Goal: Task Accomplishment & Management: Use online tool/utility

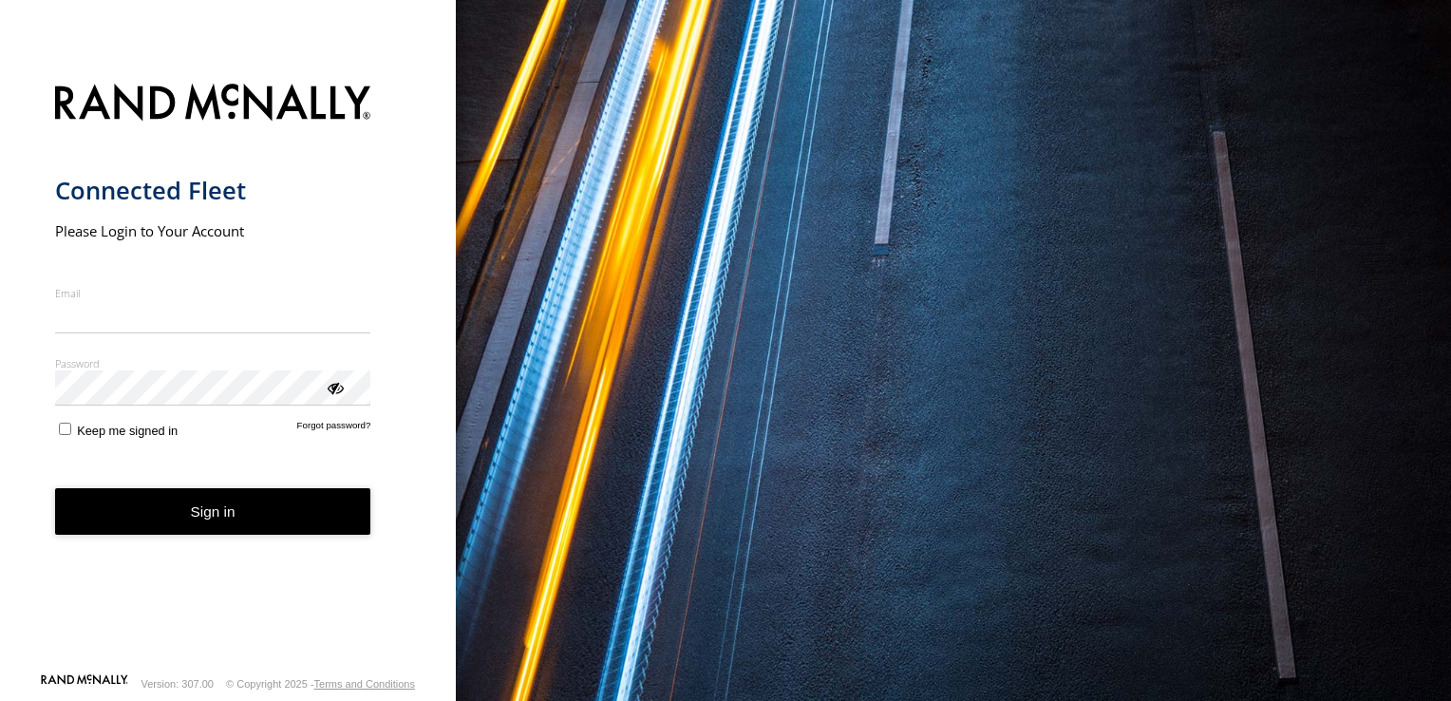
type input "**********"
click at [63, 446] on form "**********" at bounding box center [228, 372] width 346 height 600
click at [212, 507] on button "Sign in" at bounding box center [213, 511] width 316 height 47
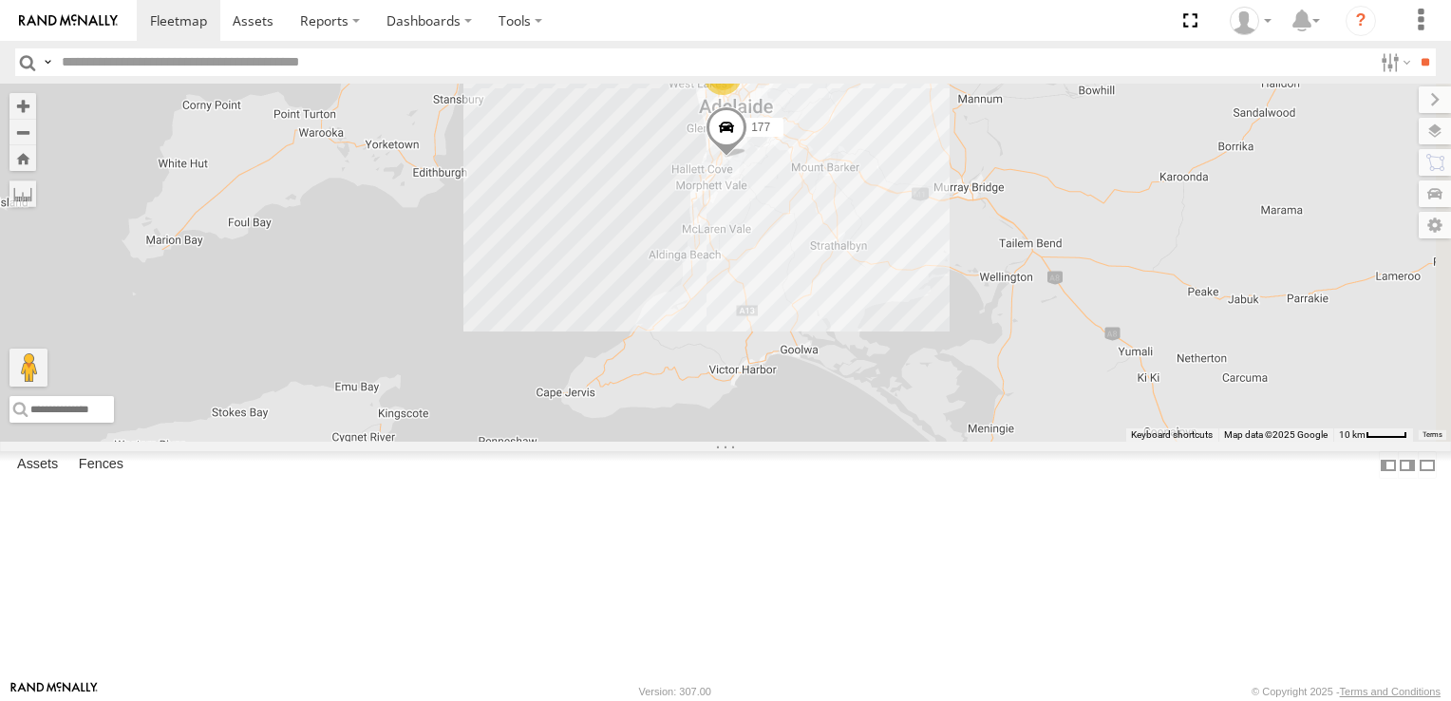
drag, startPoint x: 1120, startPoint y: 477, endPoint x: 1067, endPoint y: 264, distance: 219.2
click at [1067, 264] on div "169 177 164 13 2" at bounding box center [725, 263] width 1451 height 358
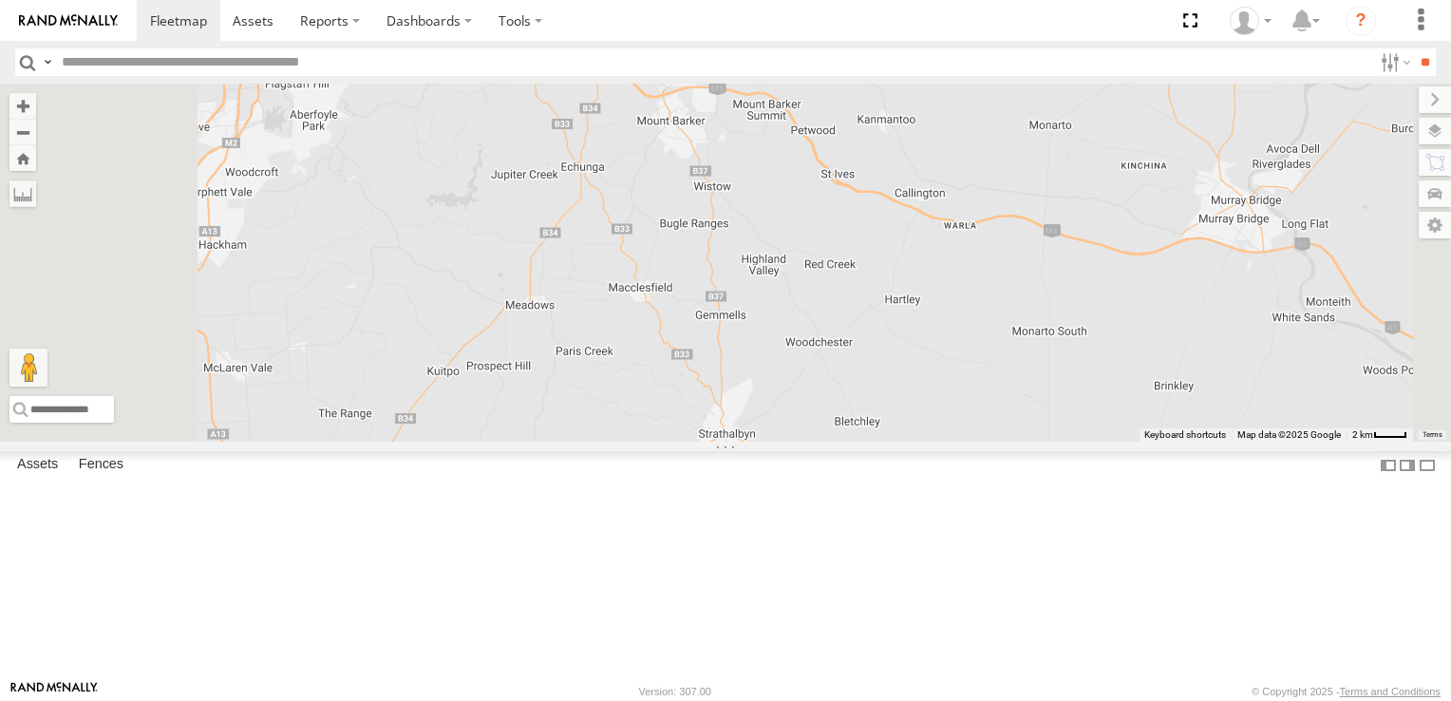
drag, startPoint x: 949, startPoint y: 258, endPoint x: 1066, endPoint y: 703, distance: 460.3
click at [1066, 700] on html at bounding box center [725, 350] width 1451 height 701
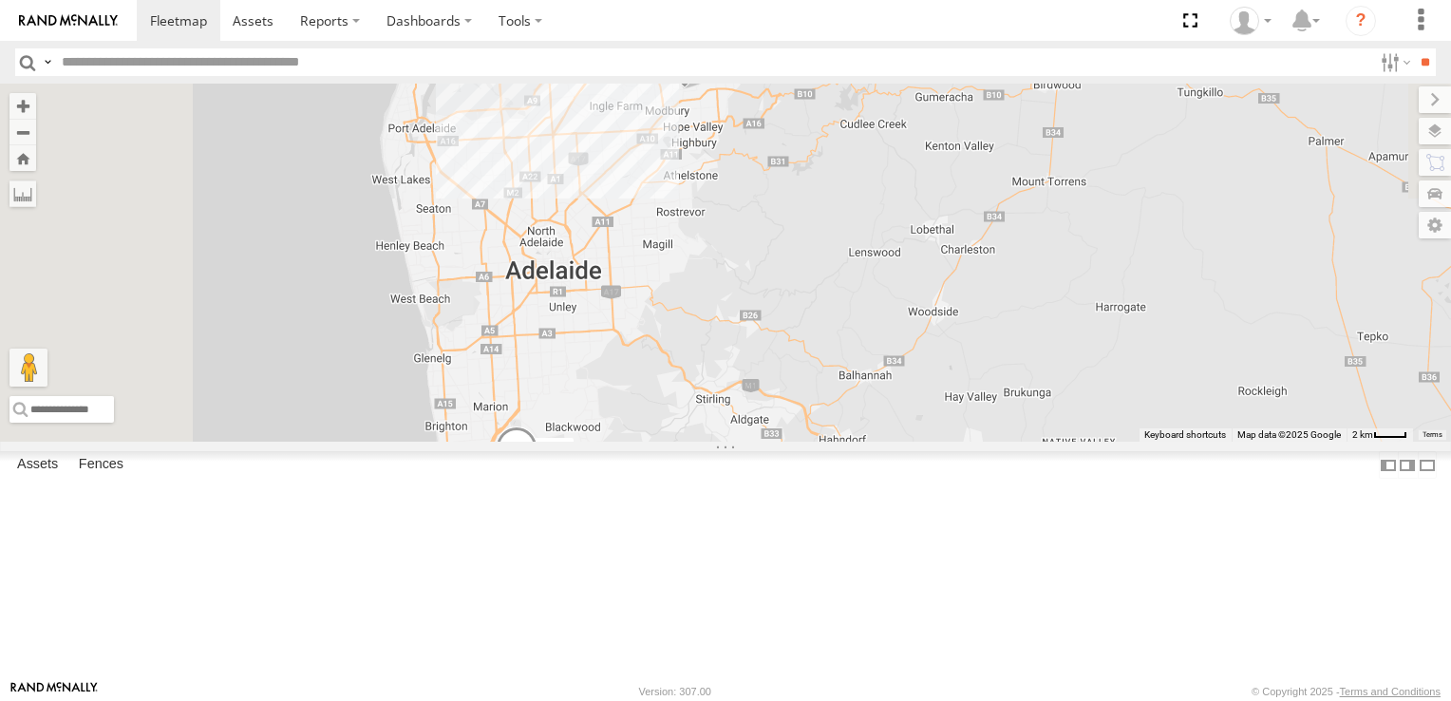
drag, startPoint x: 884, startPoint y: 380, endPoint x: 1114, endPoint y: 748, distance: 434.6
click at [1114, 700] on html at bounding box center [725, 350] width 1451 height 701
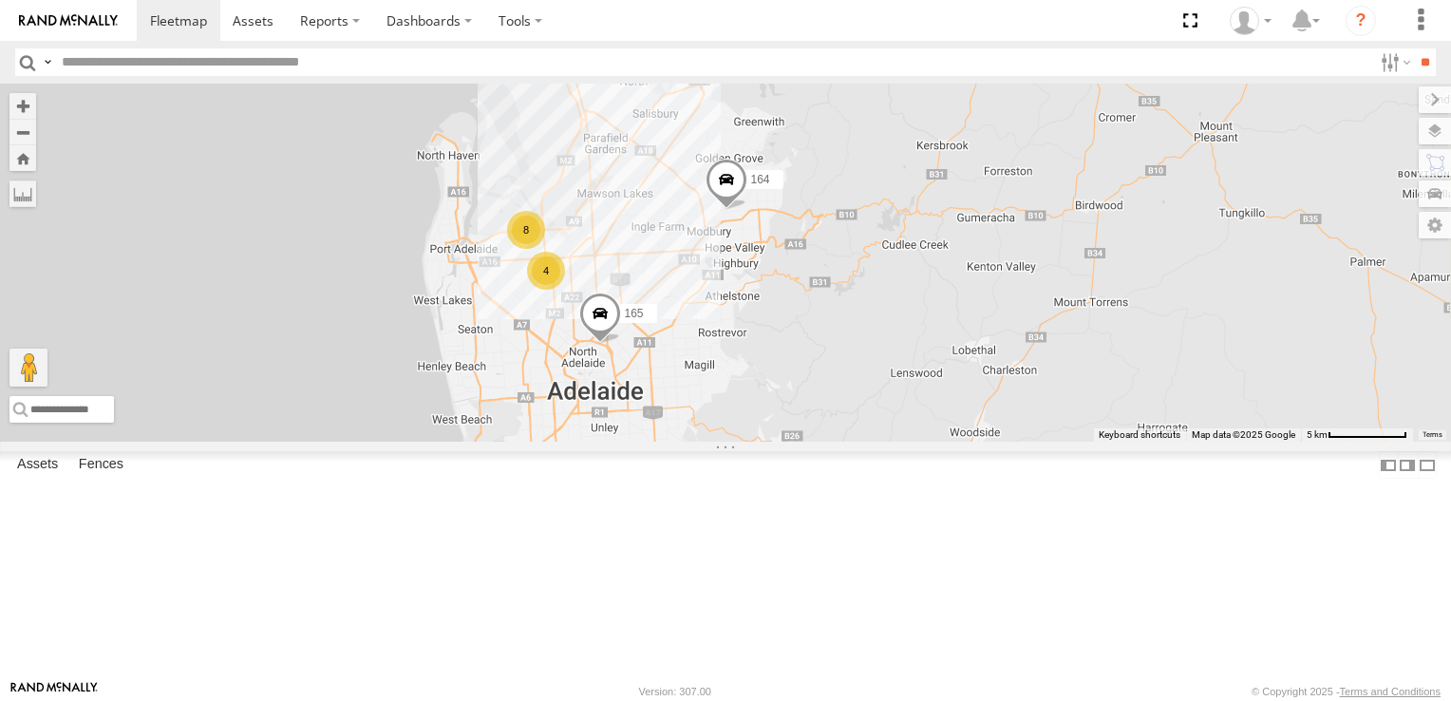
drag, startPoint x: 1077, startPoint y: 542, endPoint x: 1067, endPoint y: 685, distance: 143.7
click at [1067, 685] on body at bounding box center [725, 350] width 1451 height 701
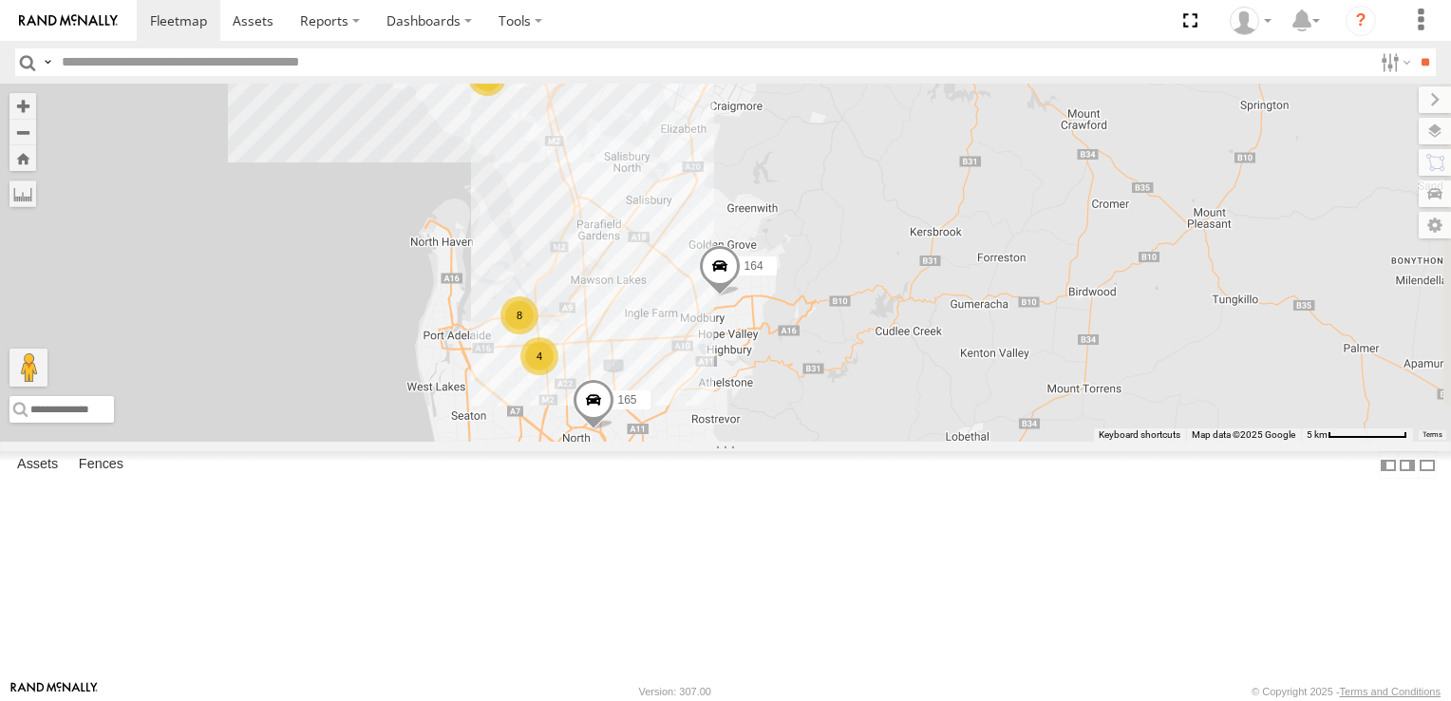
click at [506, 96] on div "2" at bounding box center [487, 77] width 38 height 38
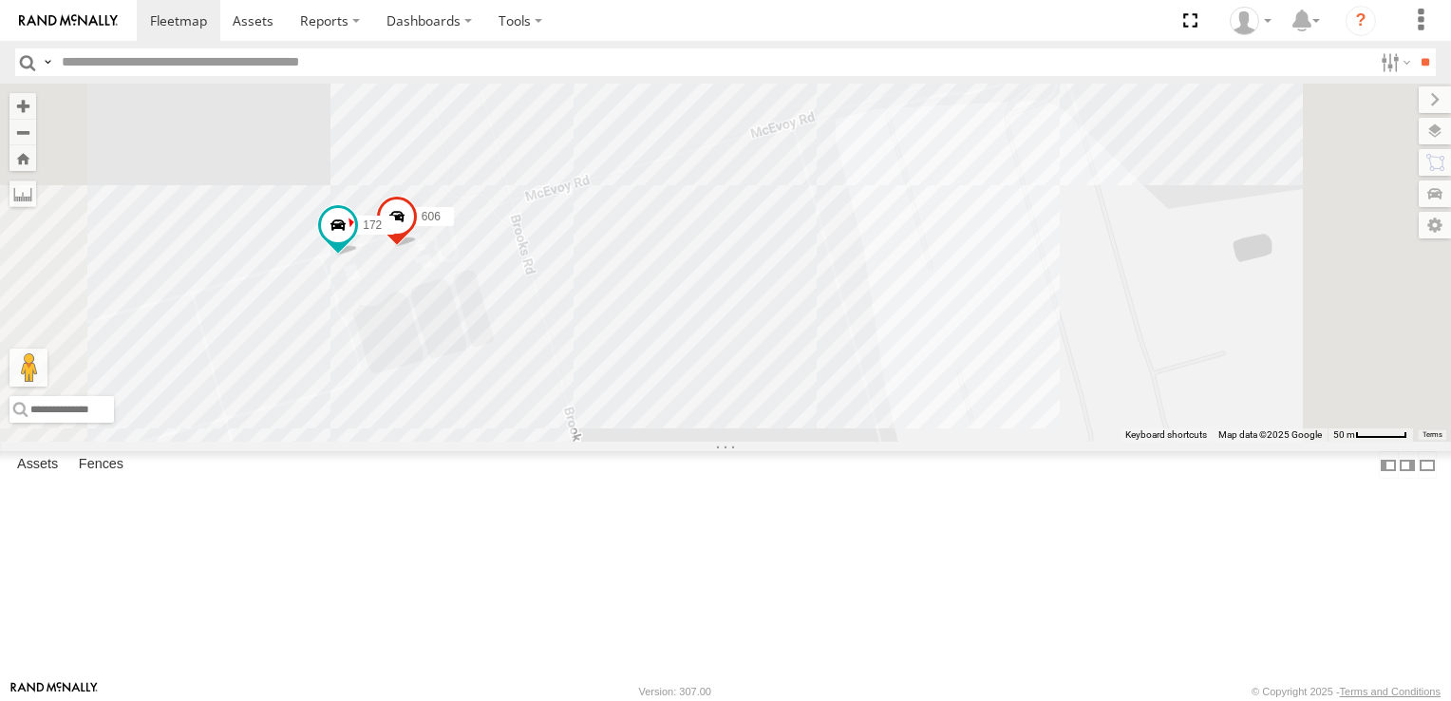
drag, startPoint x: 1234, startPoint y: 471, endPoint x: 806, endPoint y: 176, distance: 520.1
click at [806, 176] on div "172 606" at bounding box center [725, 263] width 1451 height 358
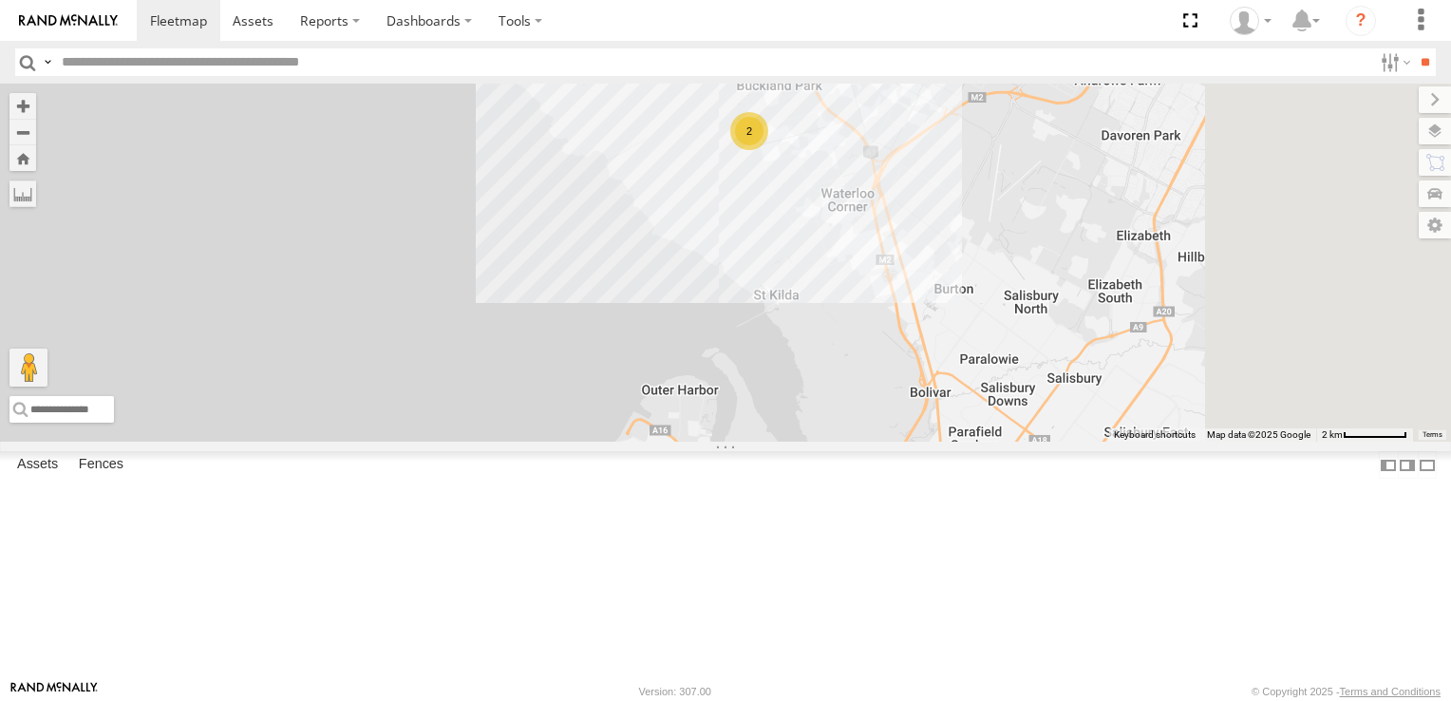
drag, startPoint x: 1232, startPoint y: 529, endPoint x: 857, endPoint y: 219, distance: 486.2
click at [885, 248] on div "2" at bounding box center [725, 263] width 1451 height 358
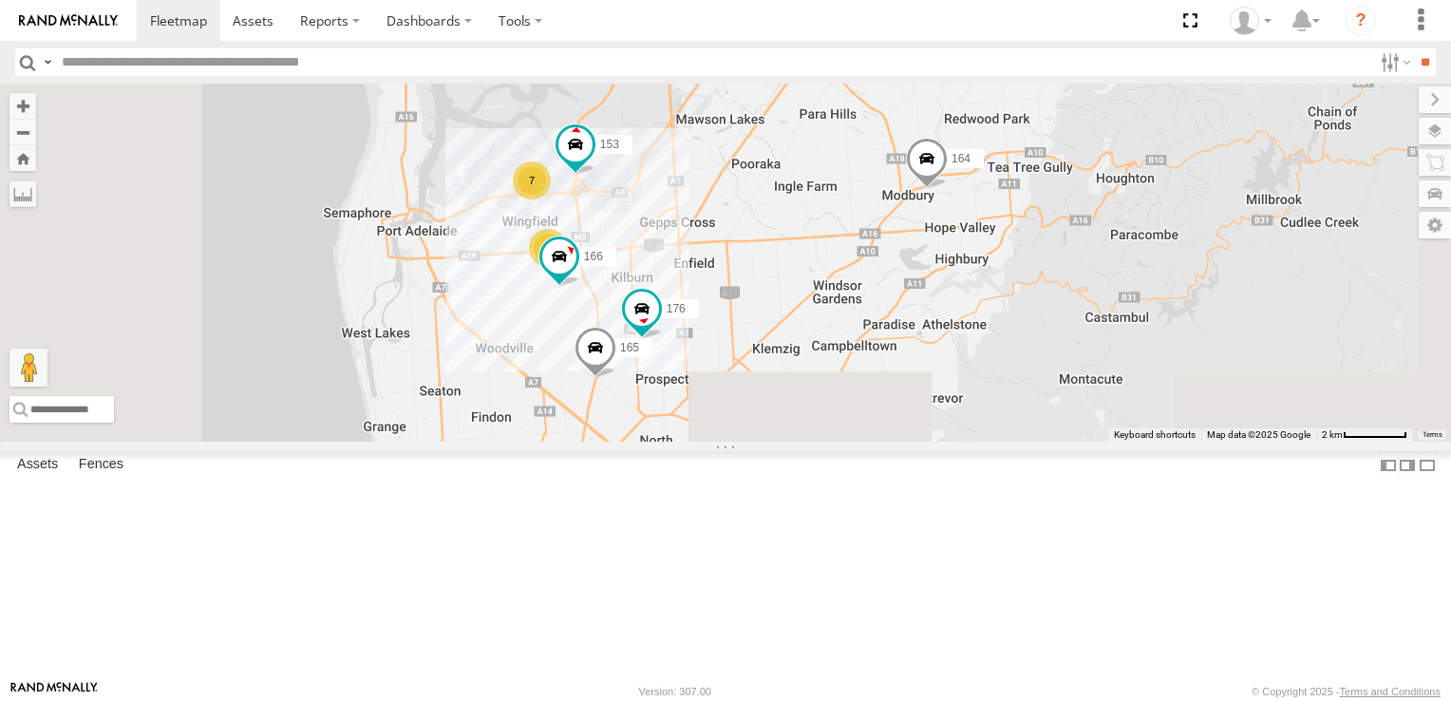
drag, startPoint x: 1014, startPoint y: 606, endPoint x: 1007, endPoint y: 258, distance: 347.5
click at [1007, 260] on div "164 177 169 7 153 2 176 166 165" at bounding box center [725, 263] width 1451 height 358
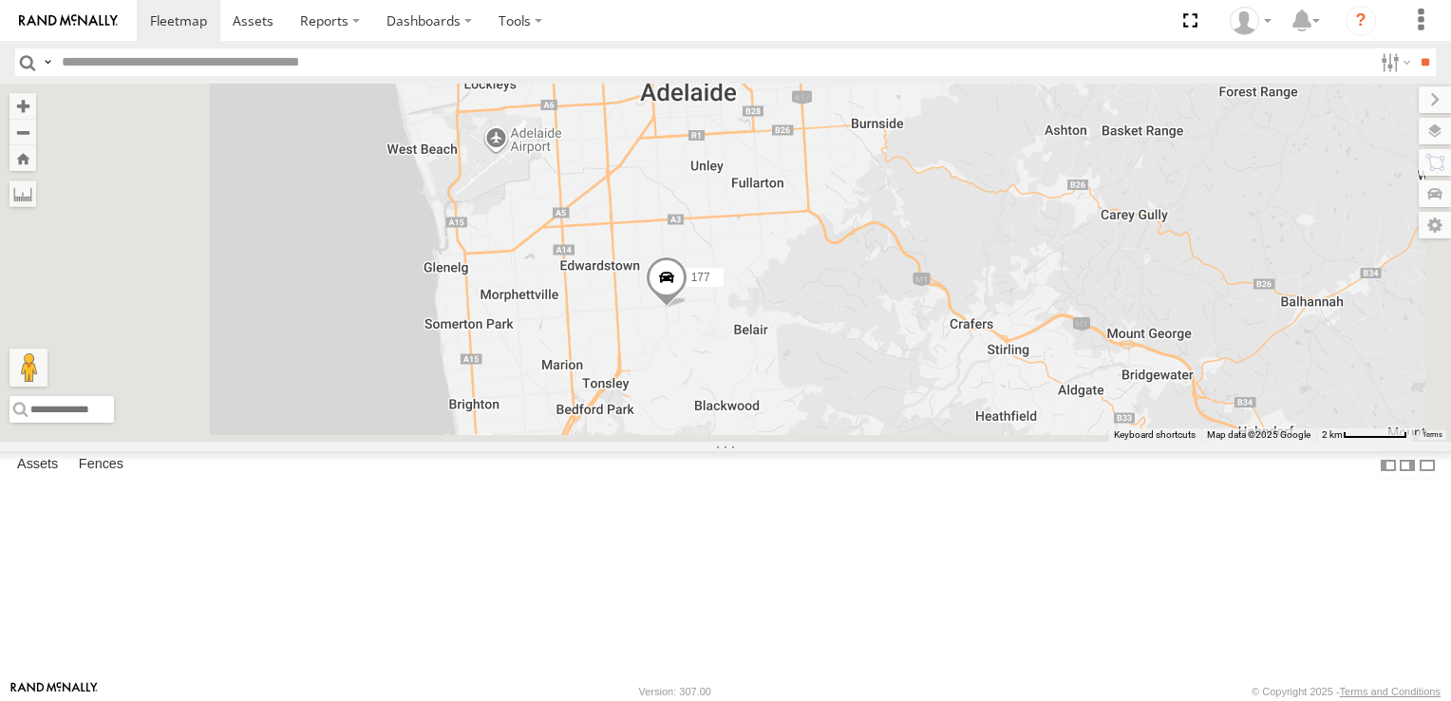
drag, startPoint x: 1017, startPoint y: 550, endPoint x: 1025, endPoint y: 264, distance: 285.9
click at [1028, 279] on div "164 177 169 7 153 2 176 166 165" at bounding box center [725, 263] width 1451 height 358
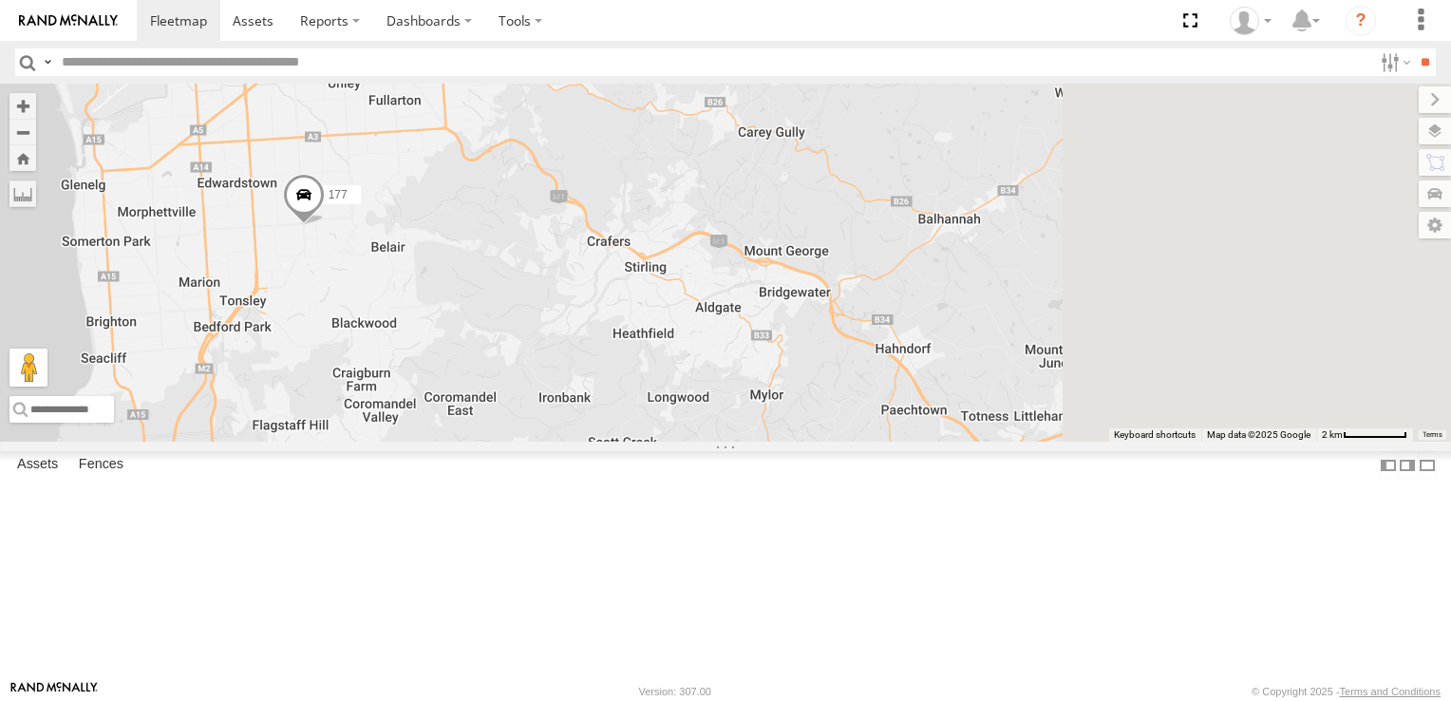
drag, startPoint x: 1000, startPoint y: 414, endPoint x: 505, endPoint y: 594, distance: 526.5
click at [505, 441] on div "164 177 169 7 153 2 176 166 165 Keyboard shortcuts Map Data Map data ©2025 Goog…" at bounding box center [725, 263] width 1451 height 358
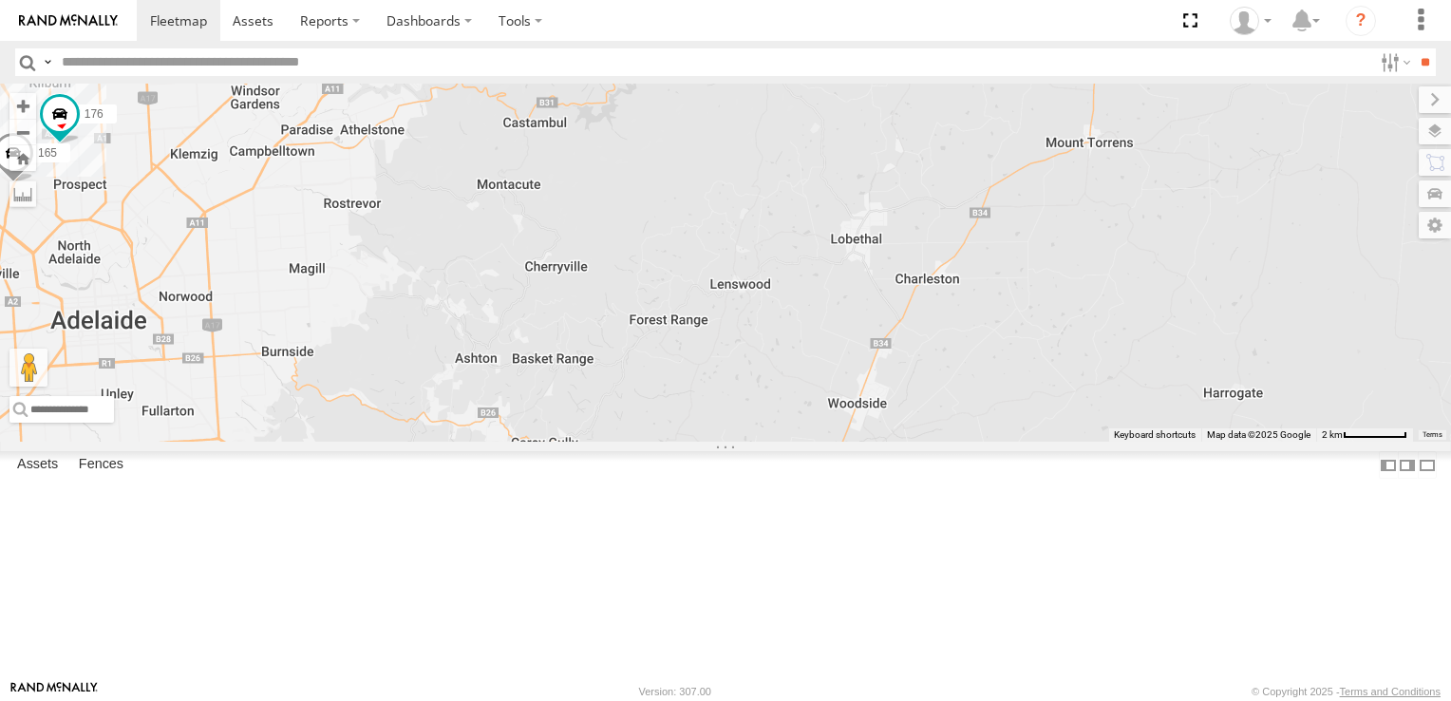
drag, startPoint x: 1130, startPoint y: 450, endPoint x: 1048, endPoint y: 732, distance: 293.5
click at [1048, 700] on html at bounding box center [725, 350] width 1451 height 701
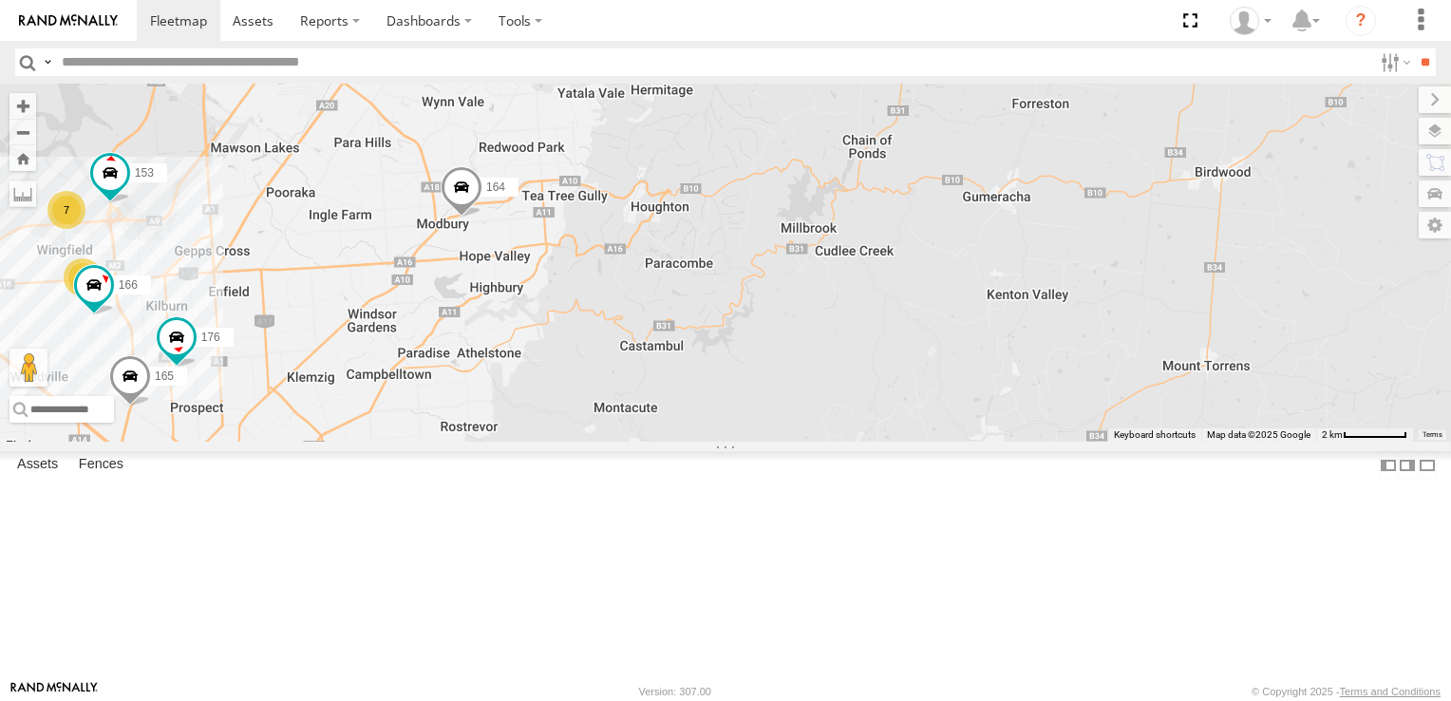
drag, startPoint x: 992, startPoint y: 497, endPoint x: 1029, endPoint y: 575, distance: 86.2
click at [1029, 441] on div "164 177 169 7 153 2 176 166 165" at bounding box center [725, 263] width 1451 height 358
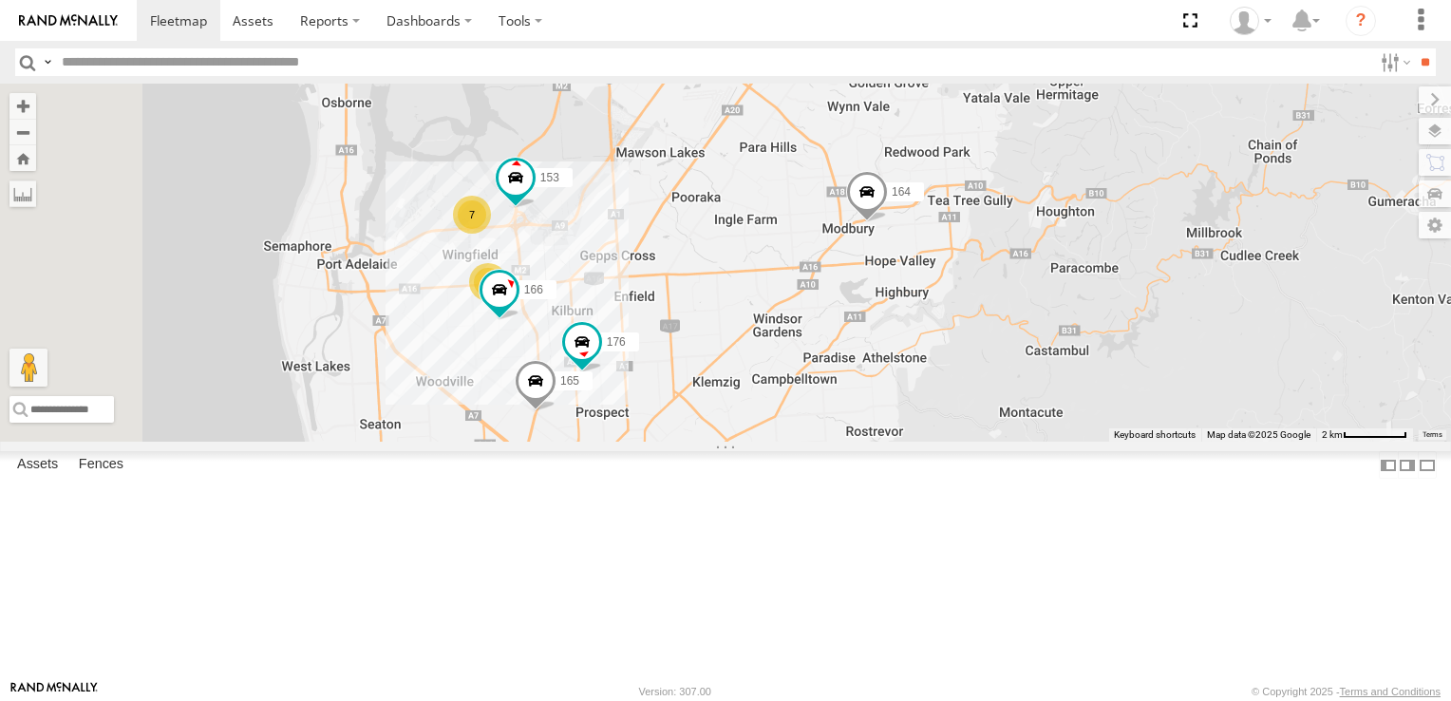
drag, startPoint x: 620, startPoint y: 384, endPoint x: 1017, endPoint y: 389, distance: 396.9
click at [1017, 389] on div "164 177 169 7 153 2 176 166 165" at bounding box center [725, 263] width 1451 height 358
click at [491, 234] on div "7" at bounding box center [472, 215] width 38 height 38
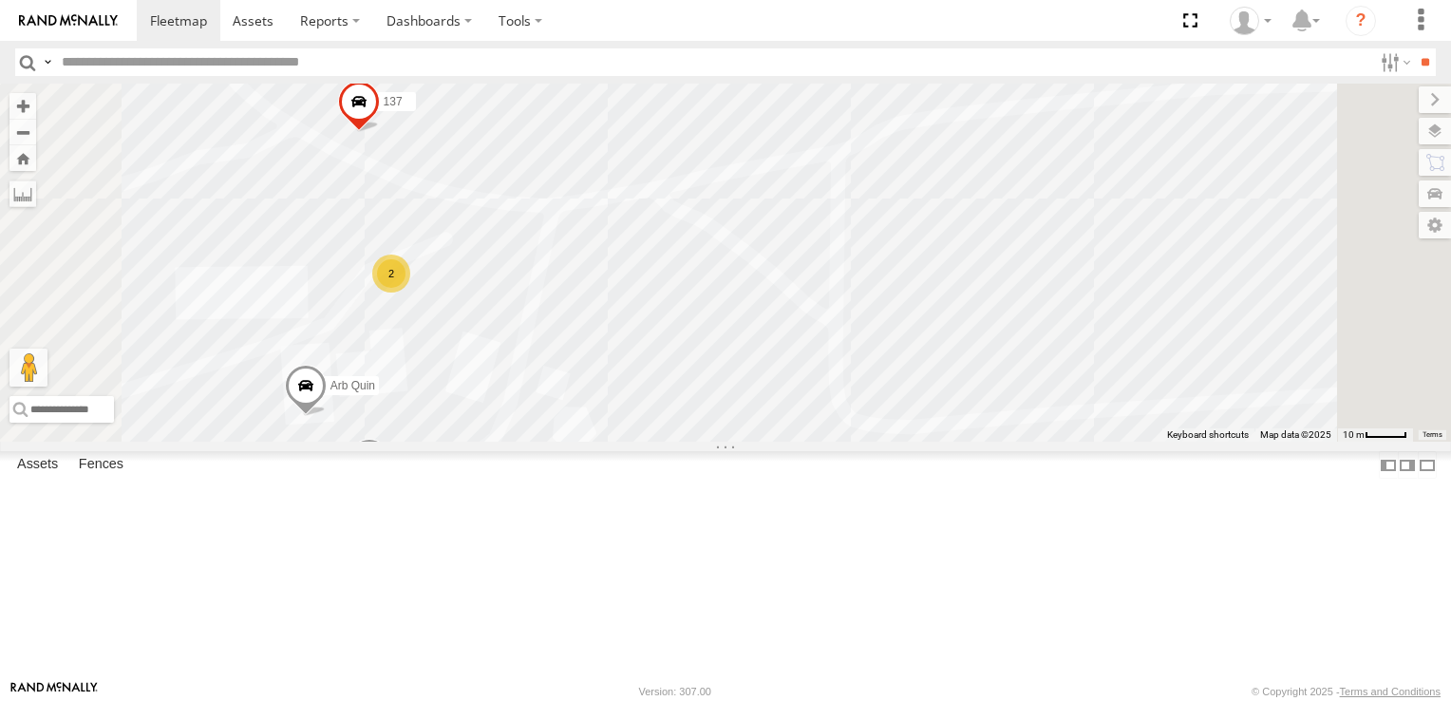
drag, startPoint x: 1178, startPoint y: 534, endPoint x: 1094, endPoint y: 300, distance: 248.3
click at [1094, 300] on div "178 137 391 160 Arb Quin 2" at bounding box center [725, 263] width 1451 height 358
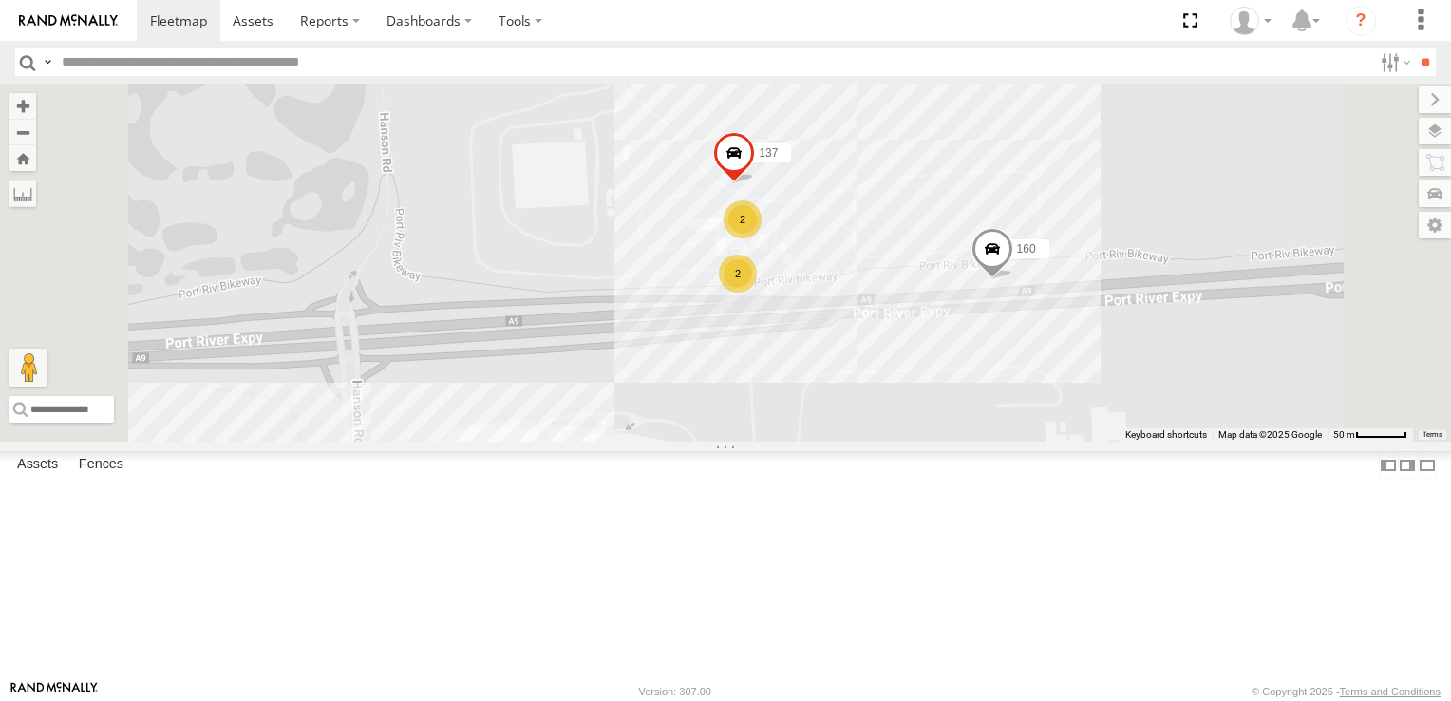
click at [1186, 186] on div "137 160 2 2" at bounding box center [725, 263] width 1451 height 358
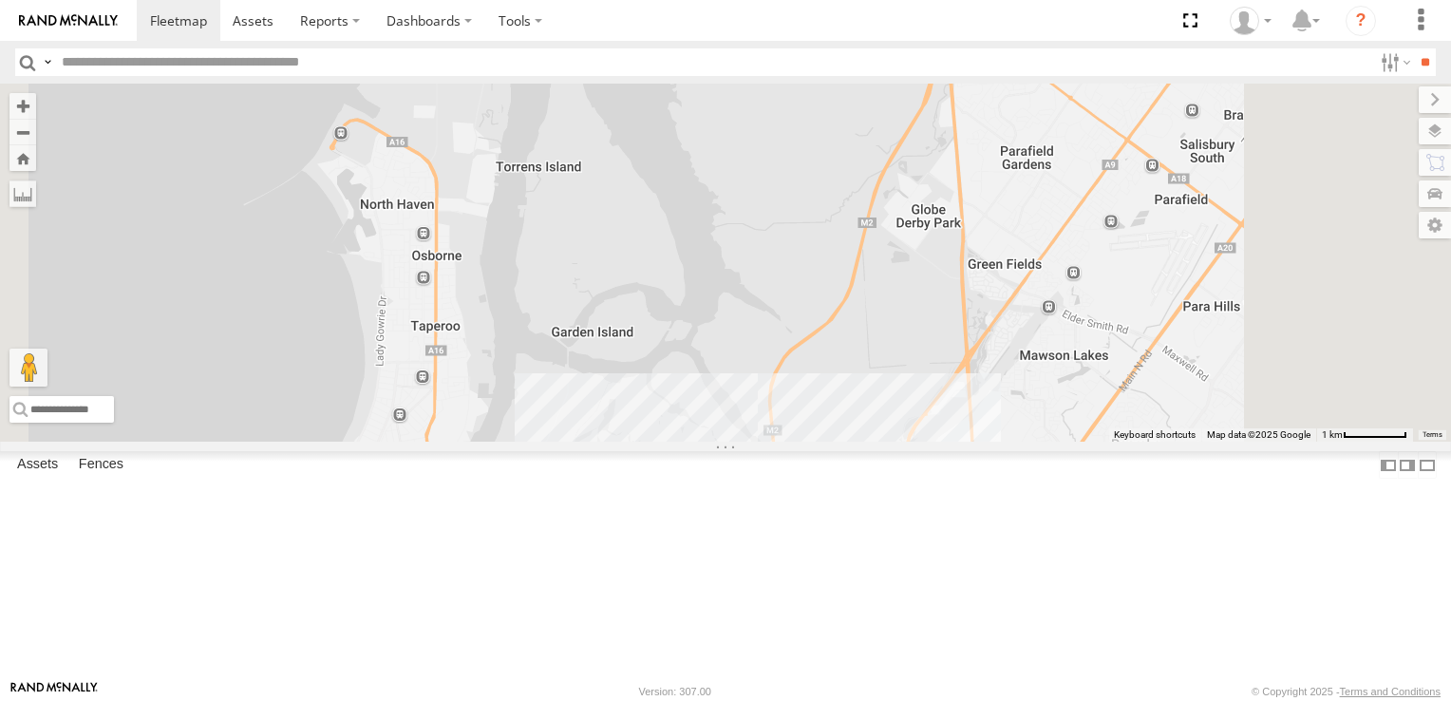
drag, startPoint x: 1096, startPoint y: 291, endPoint x: 1033, endPoint y: 632, distance: 346.7
click at [1033, 441] on div "7 2" at bounding box center [725, 263] width 1451 height 358
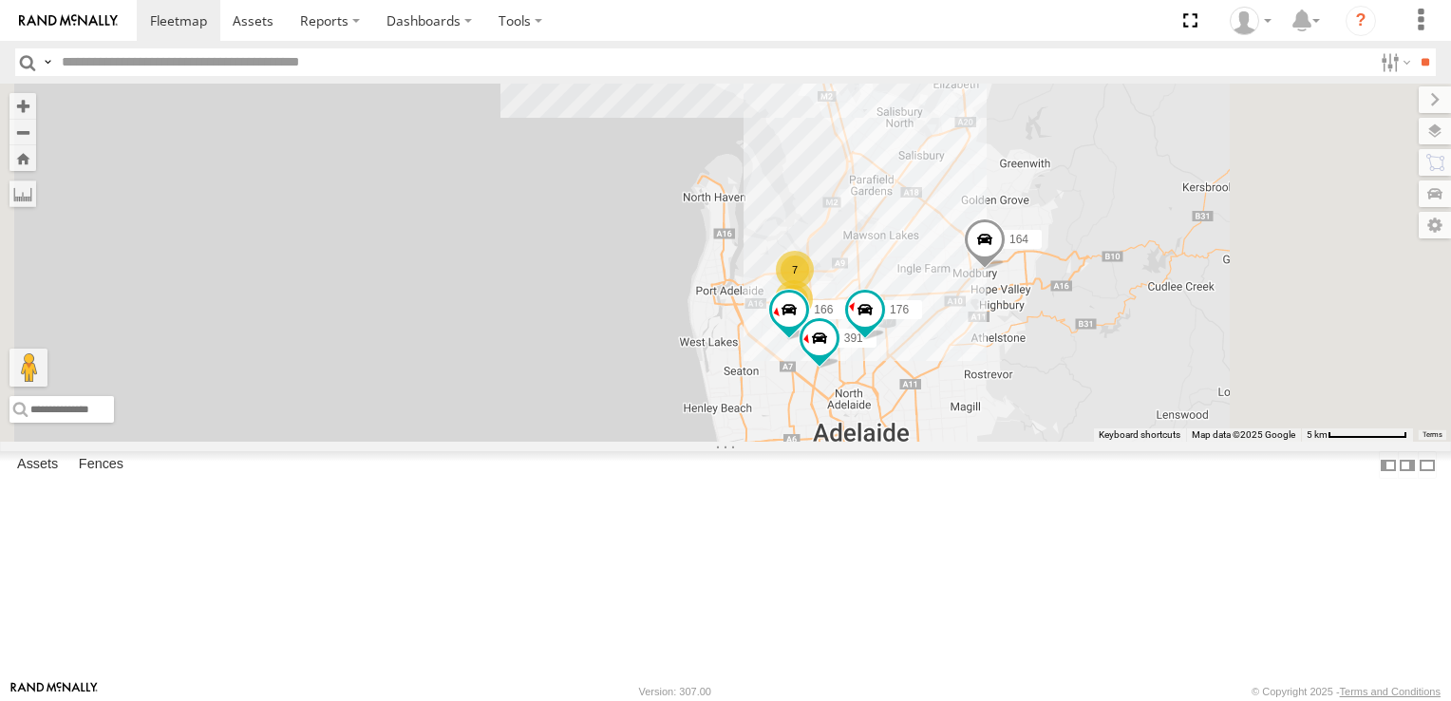
drag, startPoint x: 1131, startPoint y: 526, endPoint x: 1086, endPoint y: 356, distance: 175.7
click at [1086, 356] on div "169 153 391 164 176 166 7 2 2" at bounding box center [725, 263] width 1451 height 358
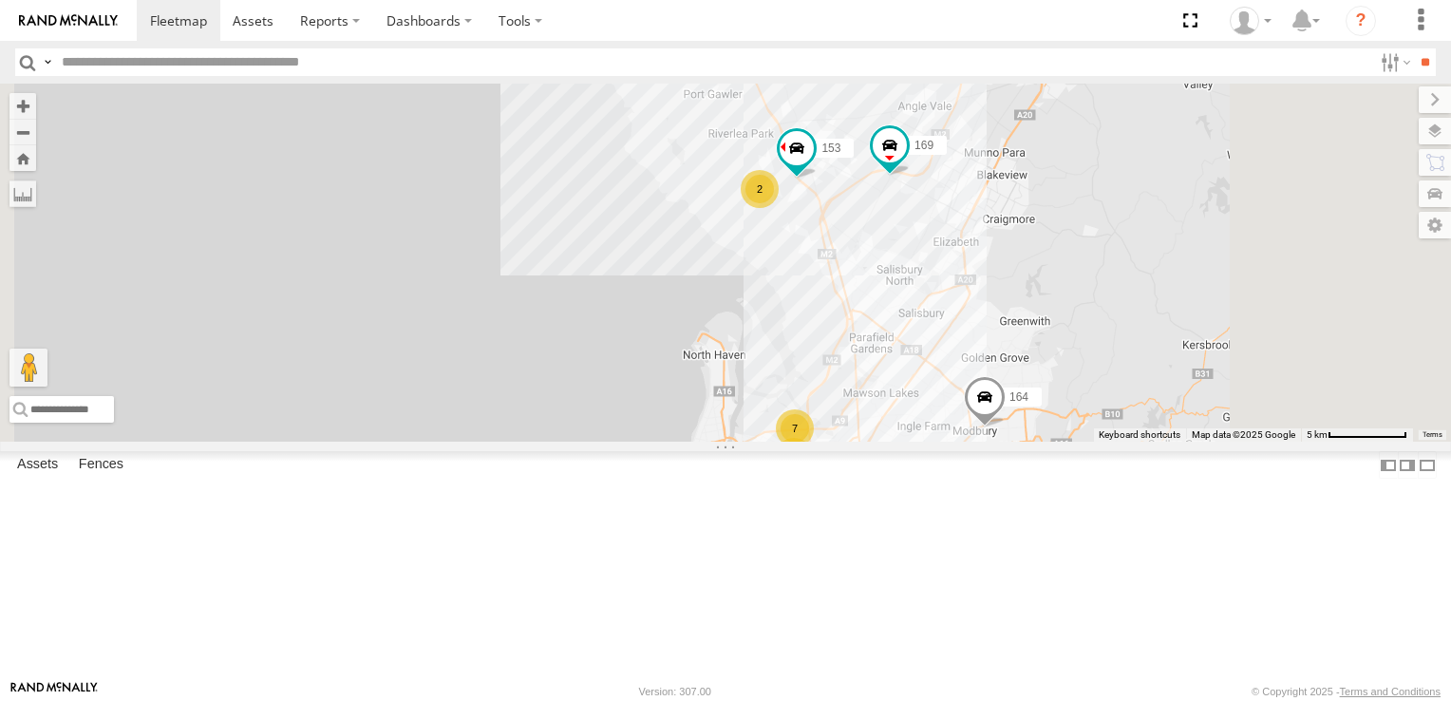
drag, startPoint x: 1055, startPoint y: 256, endPoint x: 1060, endPoint y: 421, distance: 164.3
click at [1060, 421] on div "169 153 391 164 176 166 177 7 2 2" at bounding box center [725, 263] width 1451 height 358
click at [778, 208] on div "2" at bounding box center [759, 189] width 38 height 38
